Goal: Information Seeking & Learning: Learn about a topic

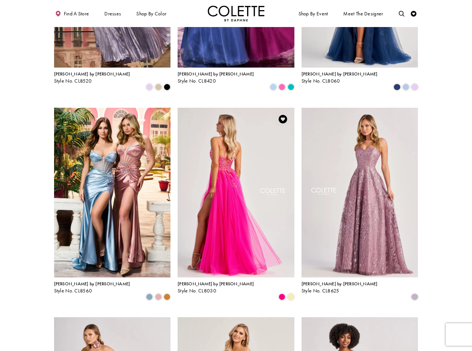
click at [236, 139] on img "Visit Colette by Daphne Style No. CL8030 Page" at bounding box center [236, 193] width 117 height 170
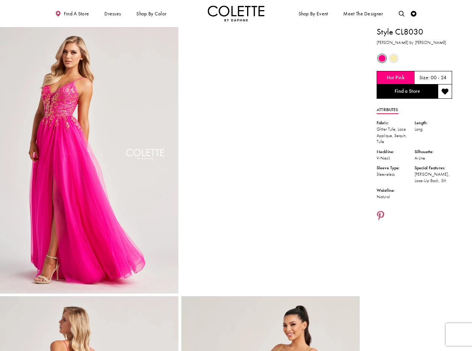
scroll to position [1, 0]
click at [380, 213] on icon "Share using Pinterest - Opens in new tab" at bounding box center [380, 216] width 7 height 10
click at [381, 214] on icon "Share using Pinterest - Opens in new tab" at bounding box center [380, 216] width 7 height 10
click at [380, 212] on icon "Share using Pinterest - Opens in new tab" at bounding box center [380, 216] width 7 height 10
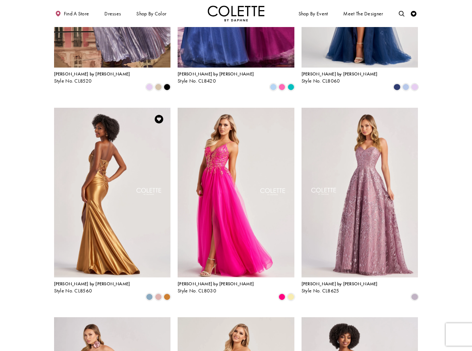
click at [116, 139] on img "Visit Colette by Daphne Style No. CL8560 Page" at bounding box center [112, 193] width 117 height 170
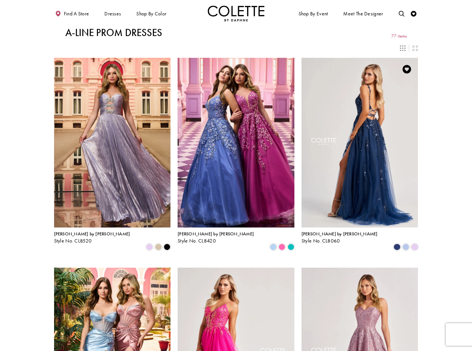
click at [351, 109] on img "Visit Colette by Daphne Style No. CL8060 Page" at bounding box center [359, 143] width 117 height 170
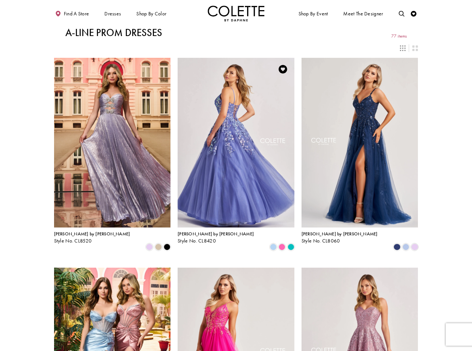
click at [243, 96] on img "Visit Colette by Daphne Style No. CL8420 Page" at bounding box center [236, 143] width 117 height 170
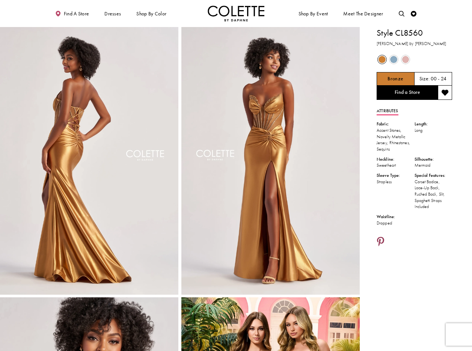
click at [382, 240] on icon "Share using Pinterest - Opens in new tab" at bounding box center [380, 242] width 7 height 10
click at [379, 238] on icon "Share using Pinterest - Opens in new tab" at bounding box center [380, 242] width 7 height 10
click at [382, 239] on icon "Share using Pinterest - Opens in new tab" at bounding box center [380, 242] width 7 height 10
click at [380, 240] on icon "Share using Pinterest - Opens in new tab" at bounding box center [380, 242] width 7 height 10
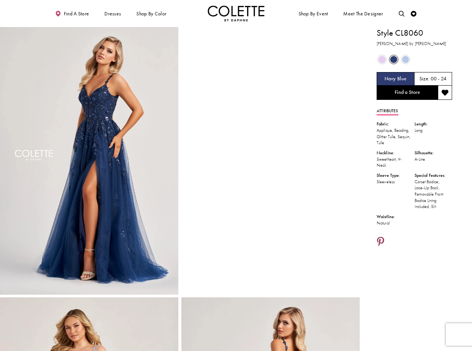
click at [381, 240] on icon "Share using Pinterest - Opens in new tab" at bounding box center [380, 242] width 7 height 10
click at [380, 239] on icon "Share using Pinterest - Opens in new tab" at bounding box center [380, 242] width 7 height 10
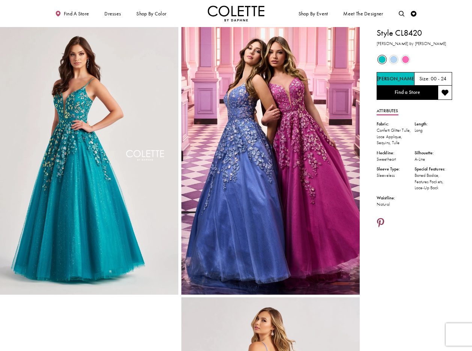
click at [380, 226] on icon "Share using Pinterest - Opens in new tab" at bounding box center [380, 223] width 7 height 10
click at [382, 227] on icon "Share using Pinterest - Opens in new tab" at bounding box center [380, 223] width 7 height 10
click at [380, 229] on icon "Share using Pinterest - Opens in new tab" at bounding box center [380, 223] width 7 height 10
drag, startPoint x: 191, startPoint y: 8, endPoint x: 197, endPoint y: 2, distance: 9.3
click at [191, 8] on ul "Find a store Dresses Dresses Occasion DAF'S FAVES EVENING DRESSES LONG DRESSES" at bounding box center [142, 14] width 188 height 16
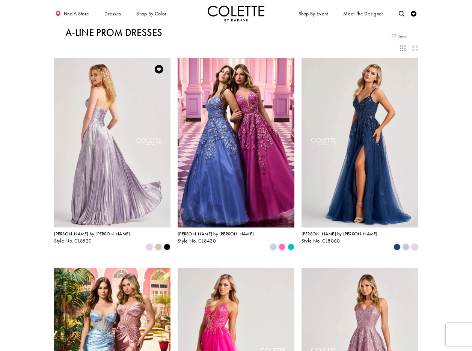
click at [114, 119] on img "Visit Colette by Daphne Style No. CL8520 Page" at bounding box center [112, 143] width 117 height 170
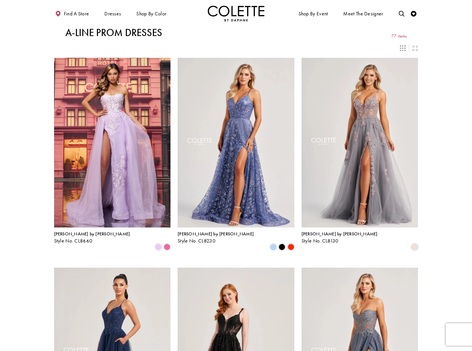
click at [229, 11] on img "Visit Home Page" at bounding box center [236, 14] width 57 height 16
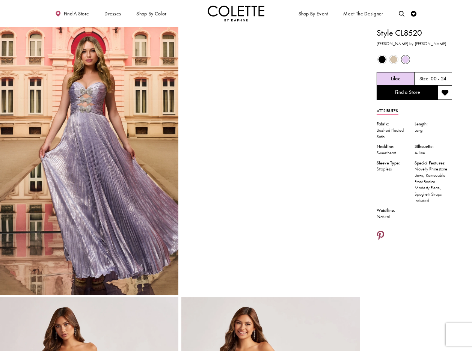
click at [379, 232] on icon "Share using Pinterest - Opens in new tab" at bounding box center [380, 236] width 7 height 10
click at [381, 233] on icon "Share using Pinterest - Opens in new tab" at bounding box center [380, 236] width 7 height 10
click at [381, 234] on icon "Share using Pinterest - Opens in new tab" at bounding box center [380, 236] width 7 height 10
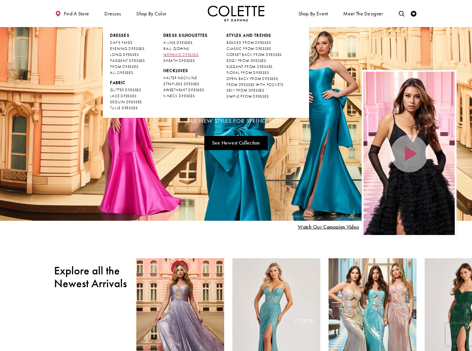
click at [184, 54] on span "MERMAID DRESSES" at bounding box center [180, 54] width 35 height 5
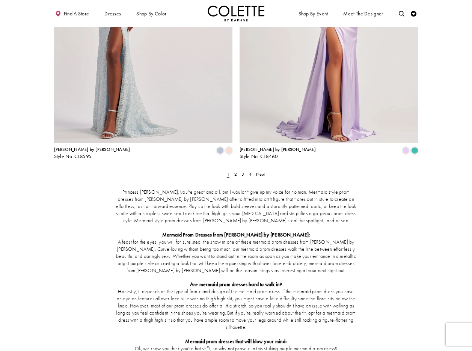
scroll to position [1012, 0]
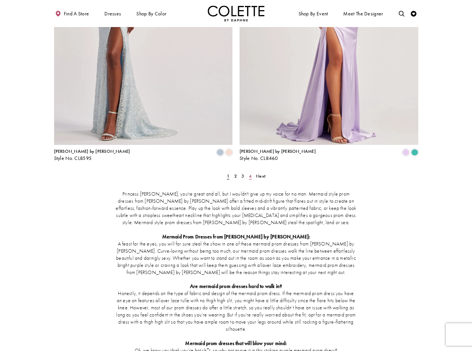
click at [252, 172] on link "4" at bounding box center [250, 176] width 6 height 8
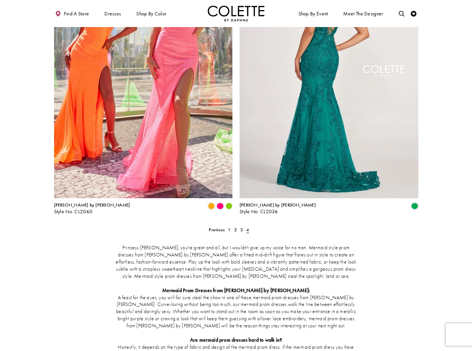
scroll to position [319, 0]
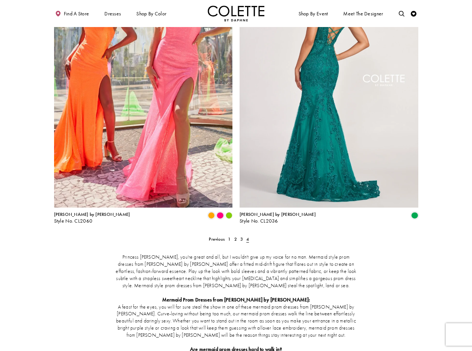
click at [340, 119] on img "Visit Colette by Daphne Style No. CL2036 Page" at bounding box center [329, 78] width 179 height 260
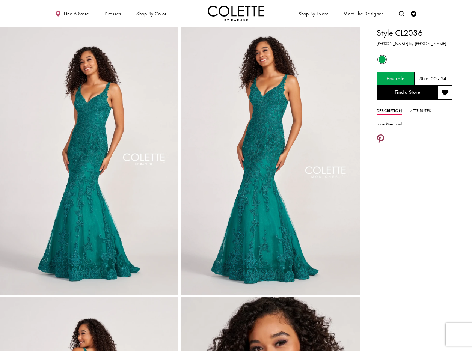
click at [379, 137] on icon "Share using Pinterest - Opens in new tab" at bounding box center [380, 140] width 7 height 10
